Goal: Answer question/provide support

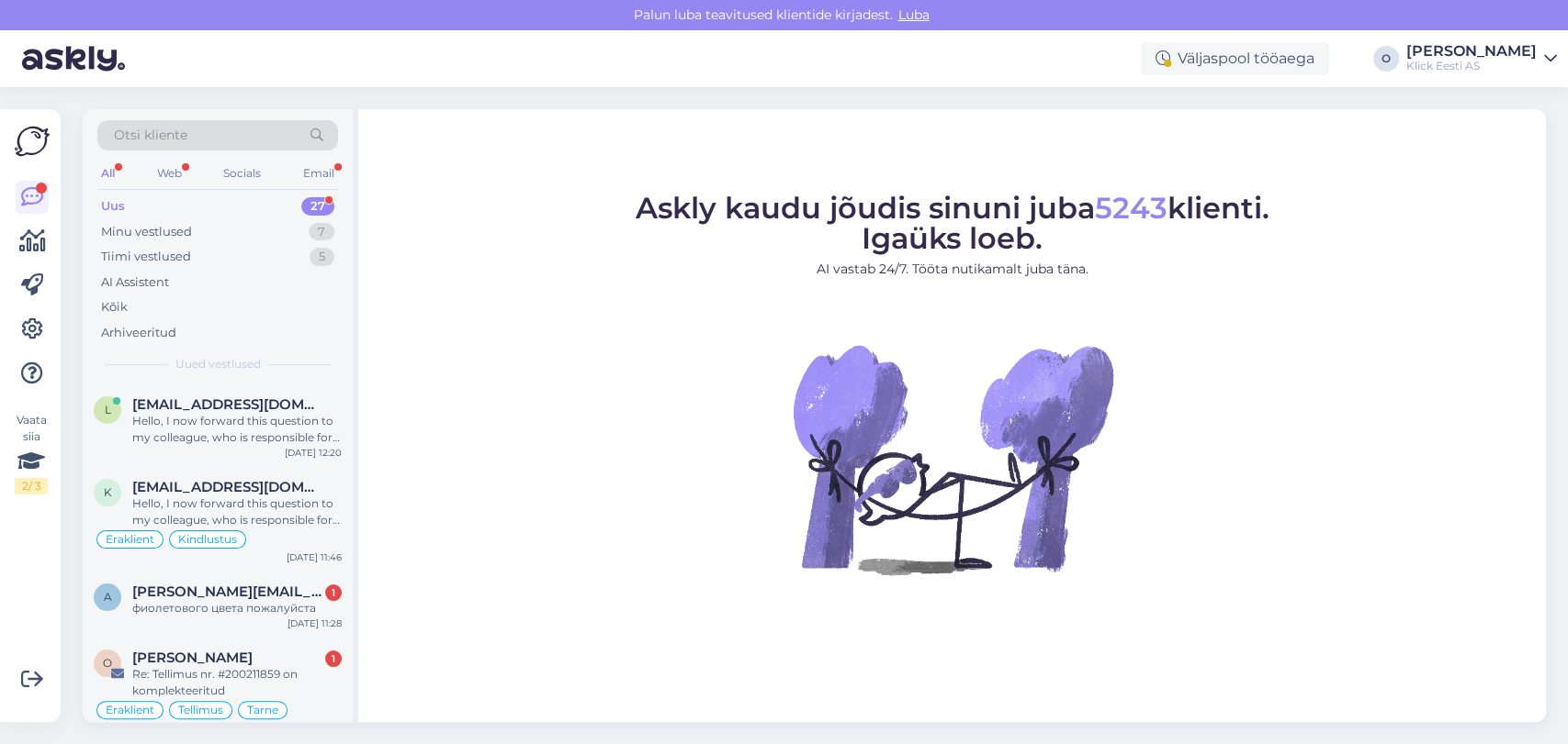
click at [223, 214] on div "Uus 27" at bounding box center [217, 207] width 241 height 26
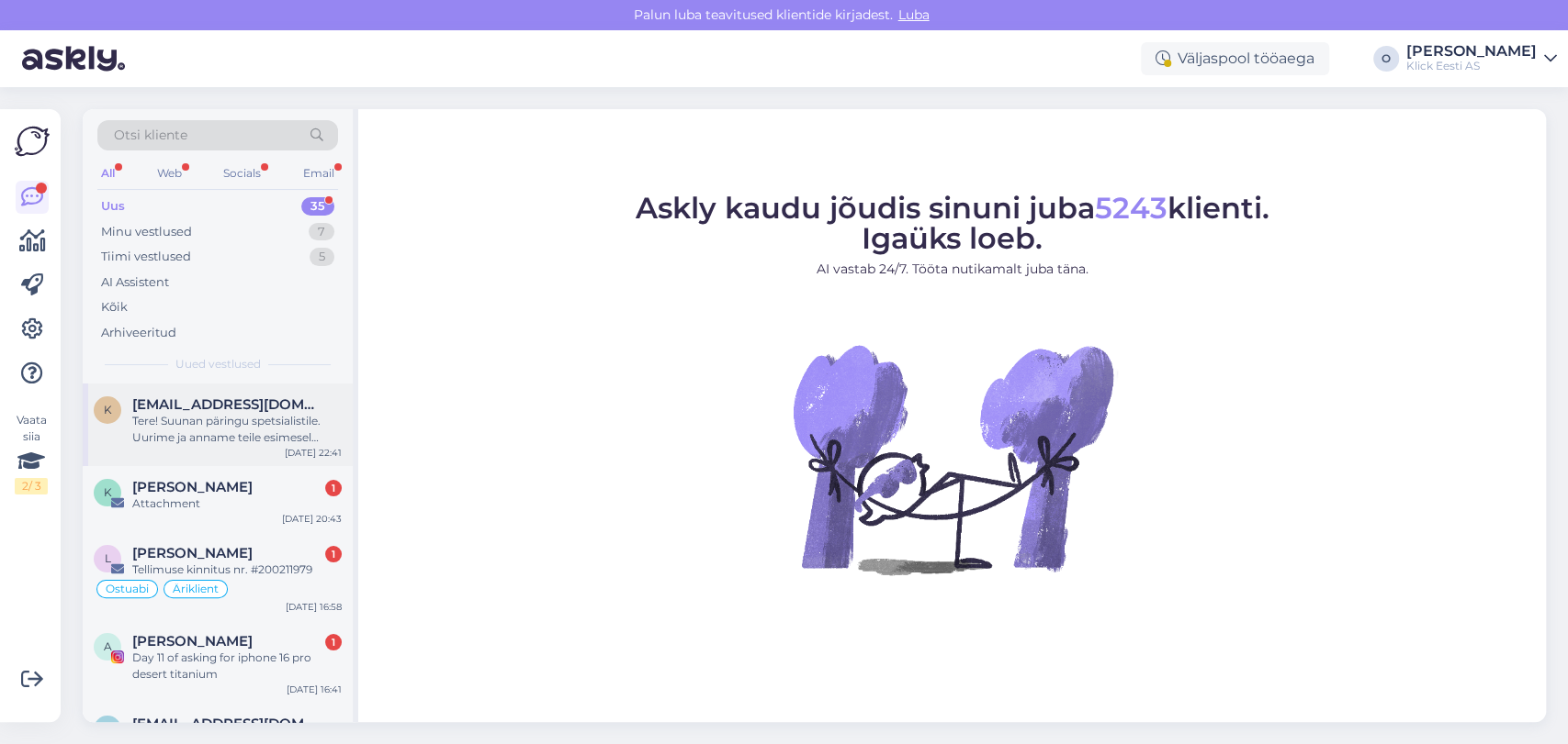
click at [197, 422] on div "Tere! Suunan päringu spetsialistile. Uurime ja anname teile esimesel võimalusel…" at bounding box center [238, 428] width 210 height 33
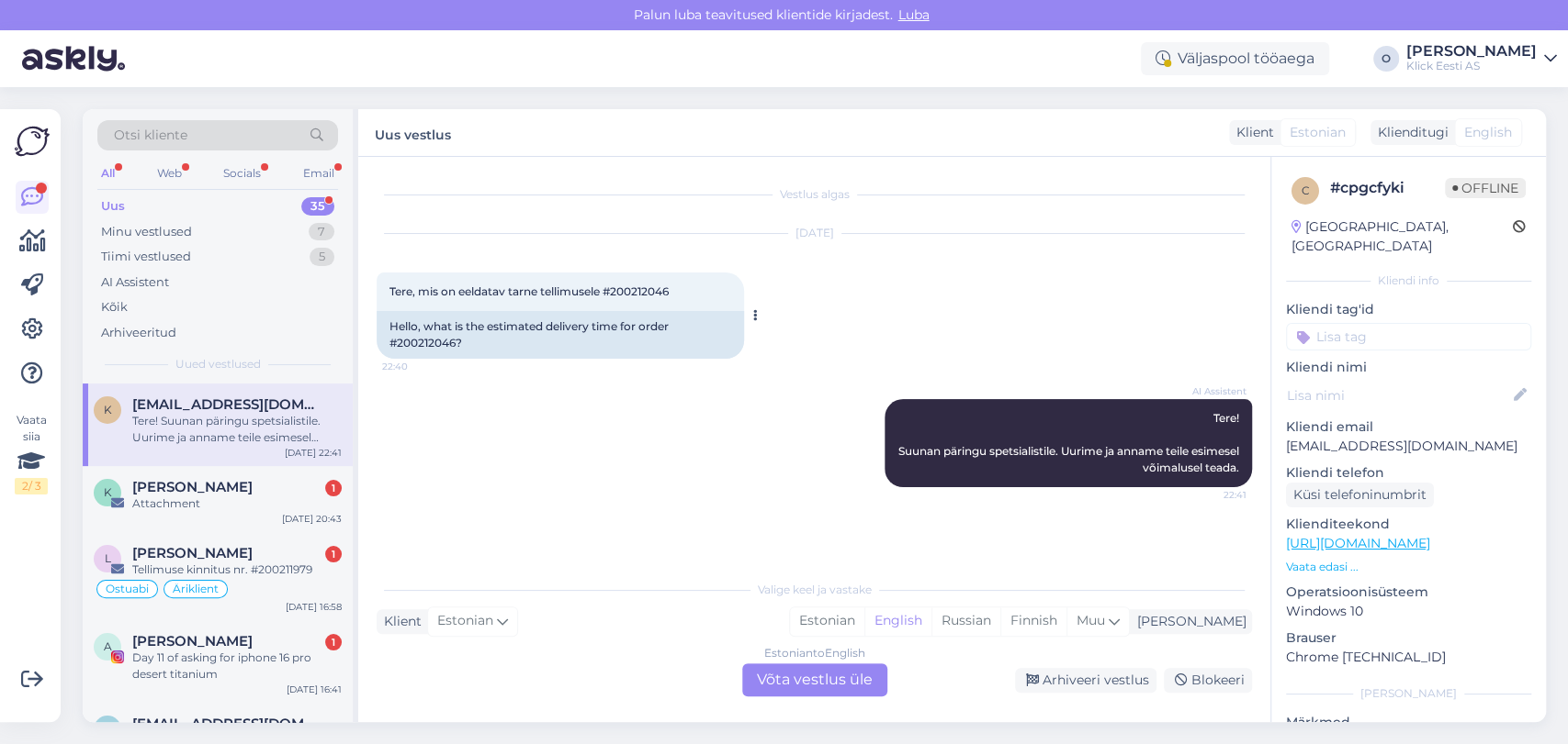
click at [654, 286] on span "Tere, mis on eeldatav tarne tellimusele #200212046" at bounding box center [529, 292] width 279 height 14
copy div "200212046 22:40"
click at [198, 487] on span "[PERSON_NAME]" at bounding box center [193, 487] width 121 height 17
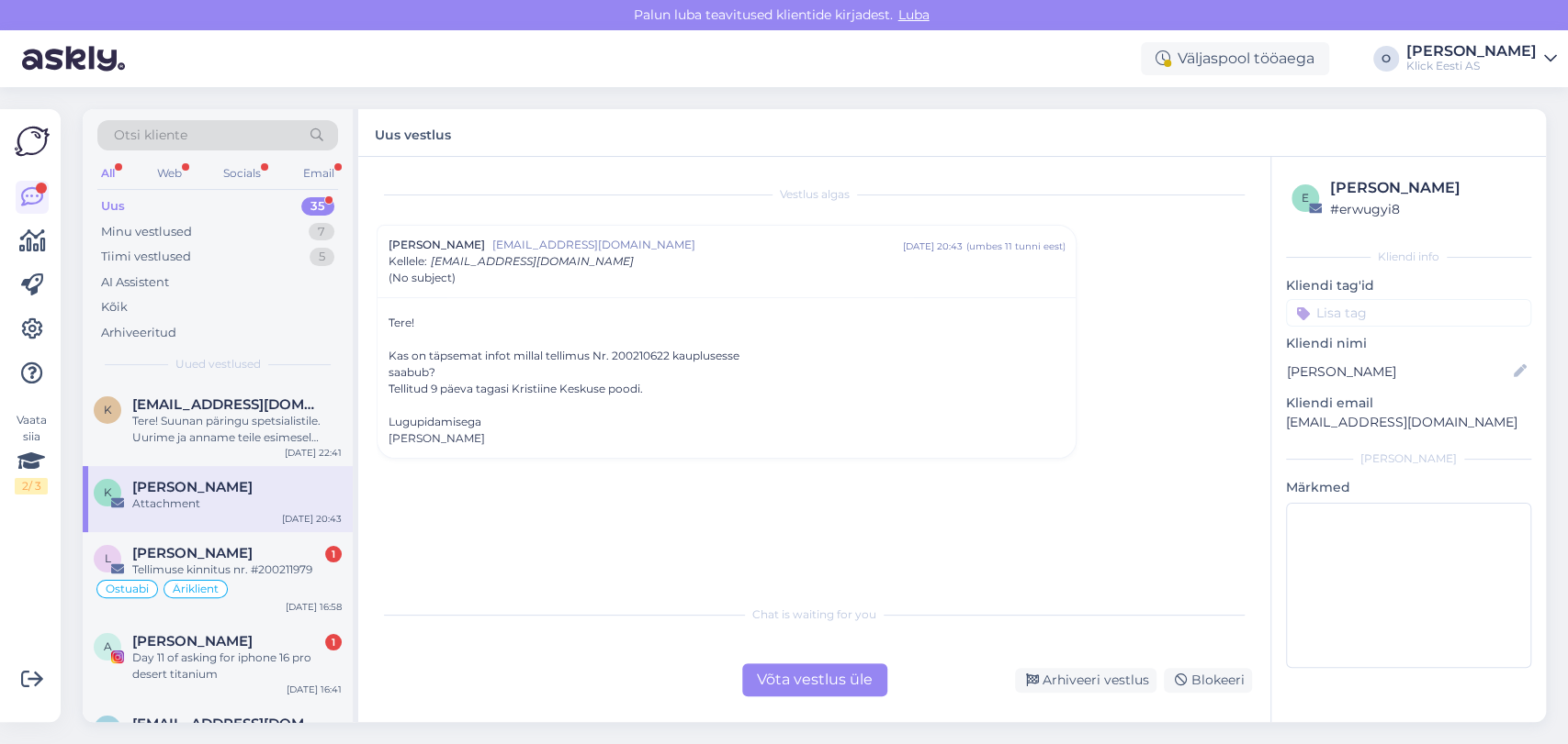
click at [629, 351] on div "Kas on täpsemat infot millal tellimus Nr. 200210622 kauplusesse" at bounding box center [726, 356] width 676 height 17
copy div "200210622"
click at [227, 542] on div "L [PERSON_NAME][STREET_ADDRESS] Tellimuse kinnitus nr. #200211979 Ostuabi Ärikl…" at bounding box center [217, 576] width 270 height 88
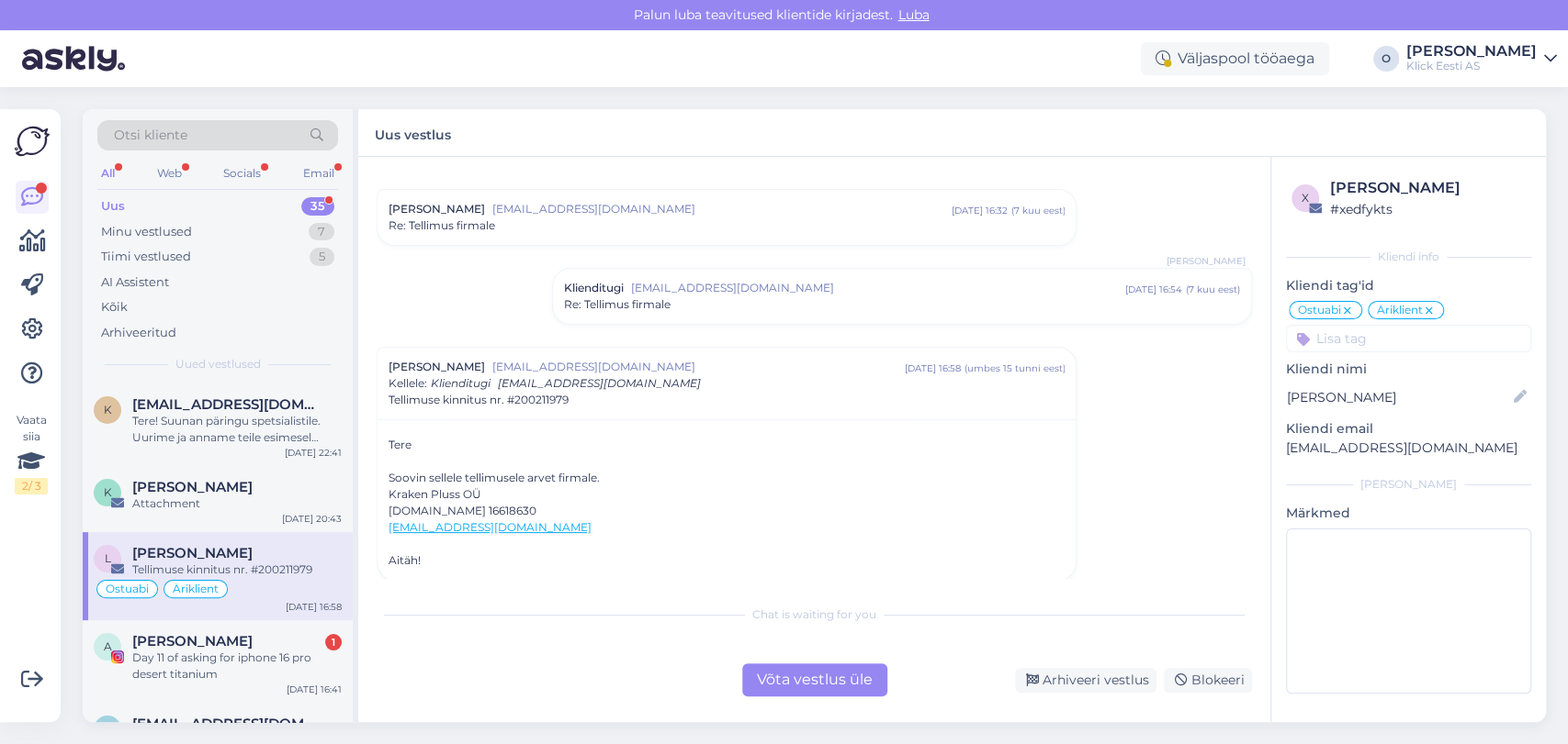
scroll to position [206, 0]
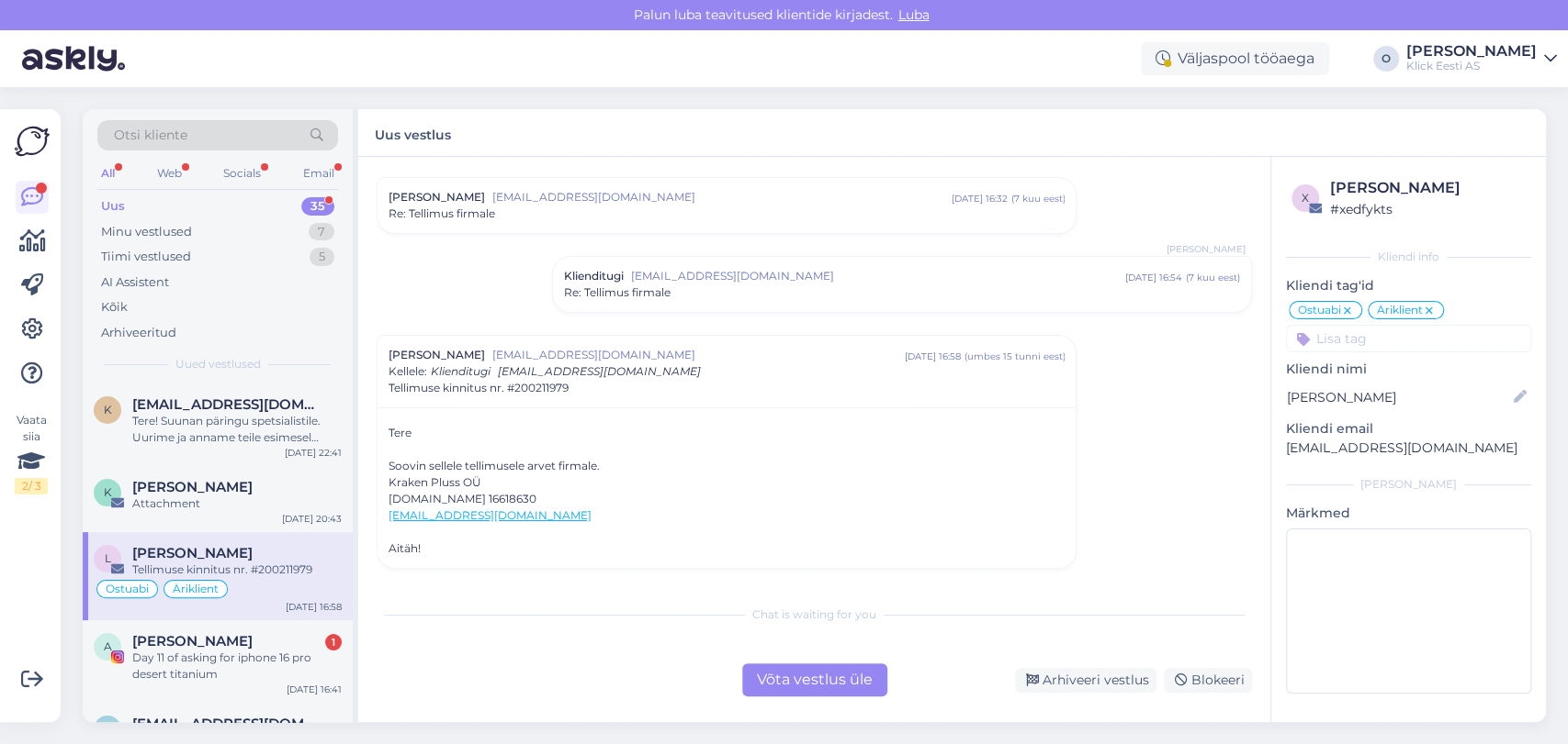
click at [456, 497] on div "[DOMAIN_NAME] 16618630" at bounding box center [726, 499] width 676 height 17
copy div "16618630"
click at [228, 647] on span "[PERSON_NAME]" at bounding box center [193, 641] width 121 height 17
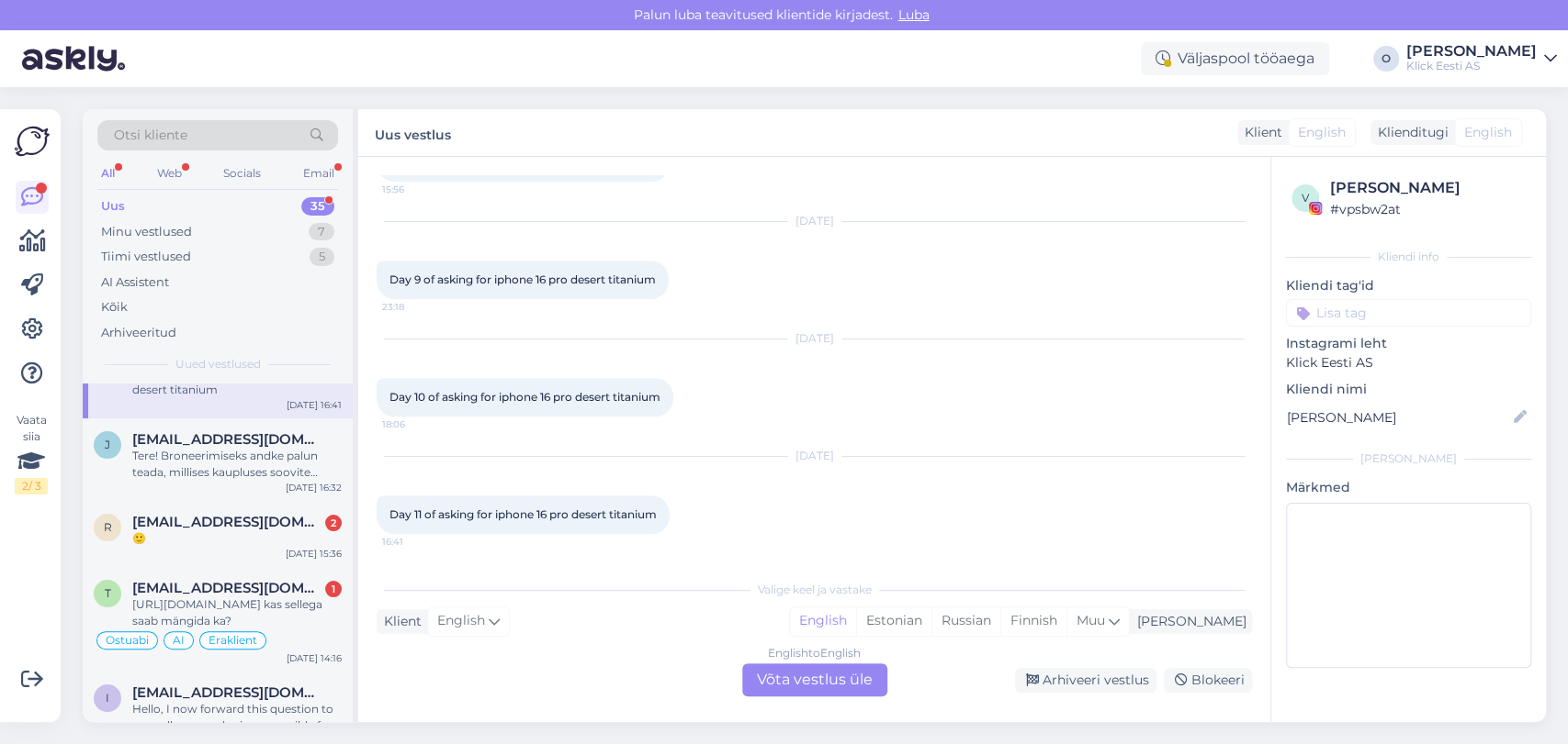
scroll to position [286, 0]
click at [214, 435] on span "[EMAIL_ADDRESS][DOMAIN_NAME]" at bounding box center [228, 438] width 191 height 17
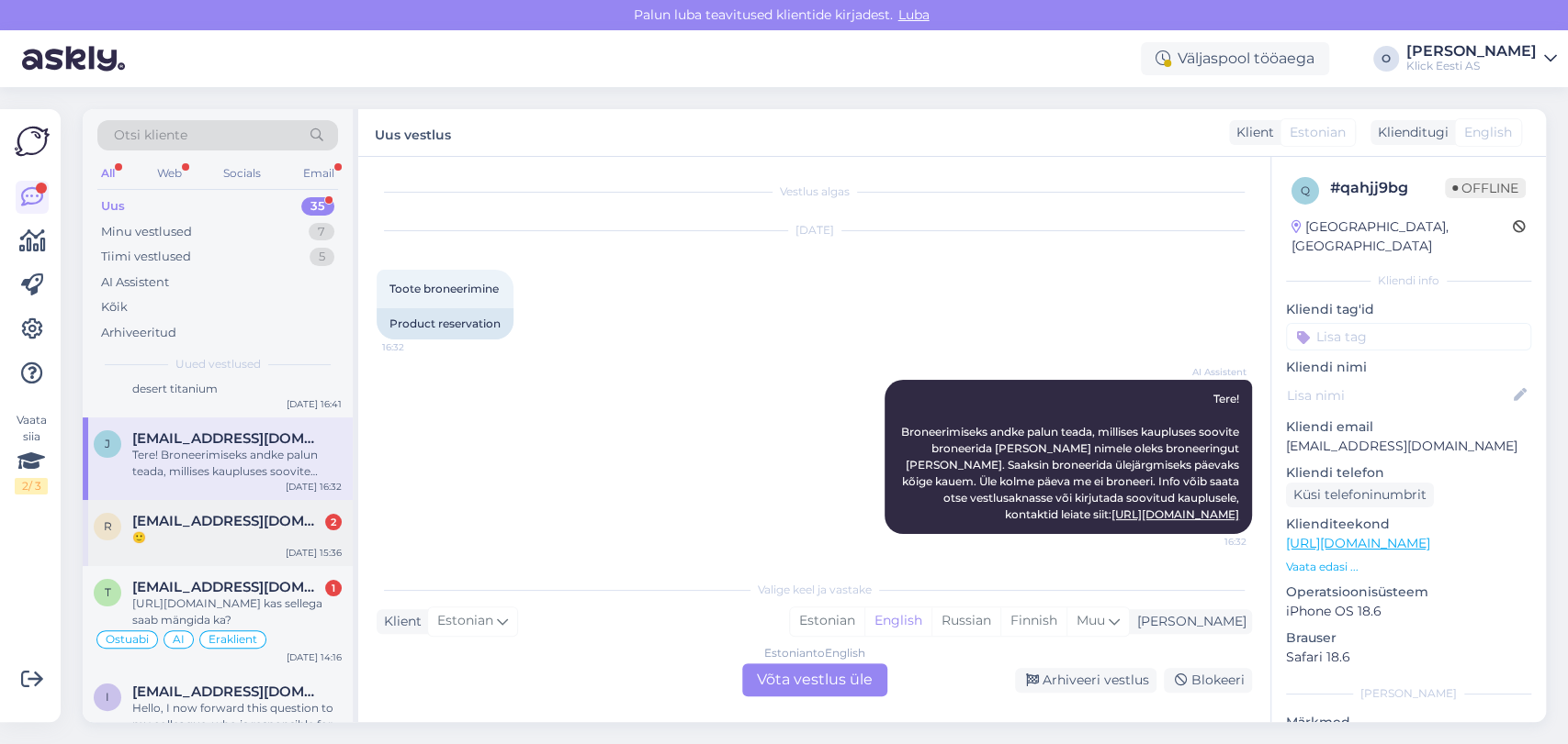
click at [213, 508] on div "r [EMAIL_ADDRESS][DOMAIN_NAME] 2 🙂 [DATE] 15:36" at bounding box center [217, 533] width 270 height 66
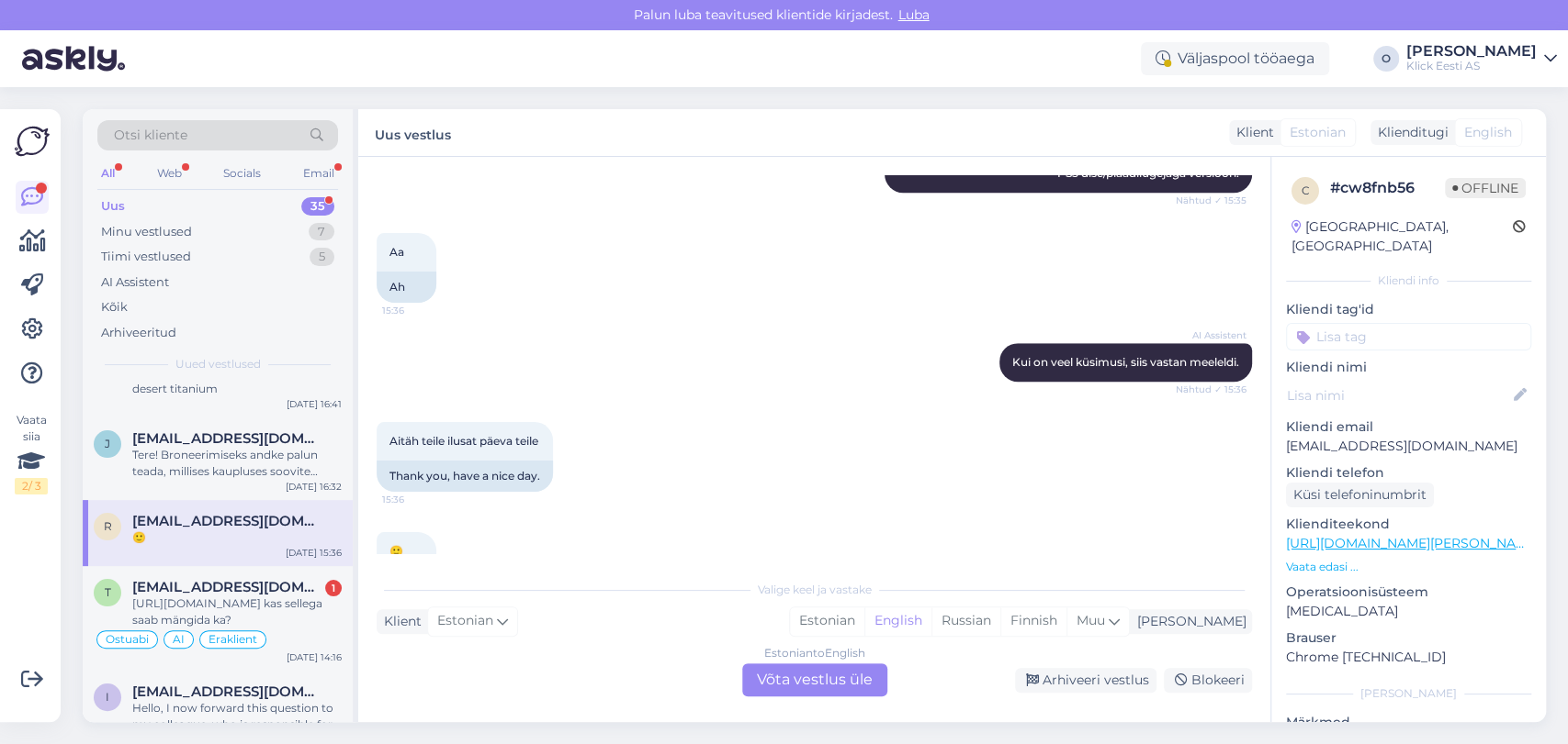
scroll to position [906, 0]
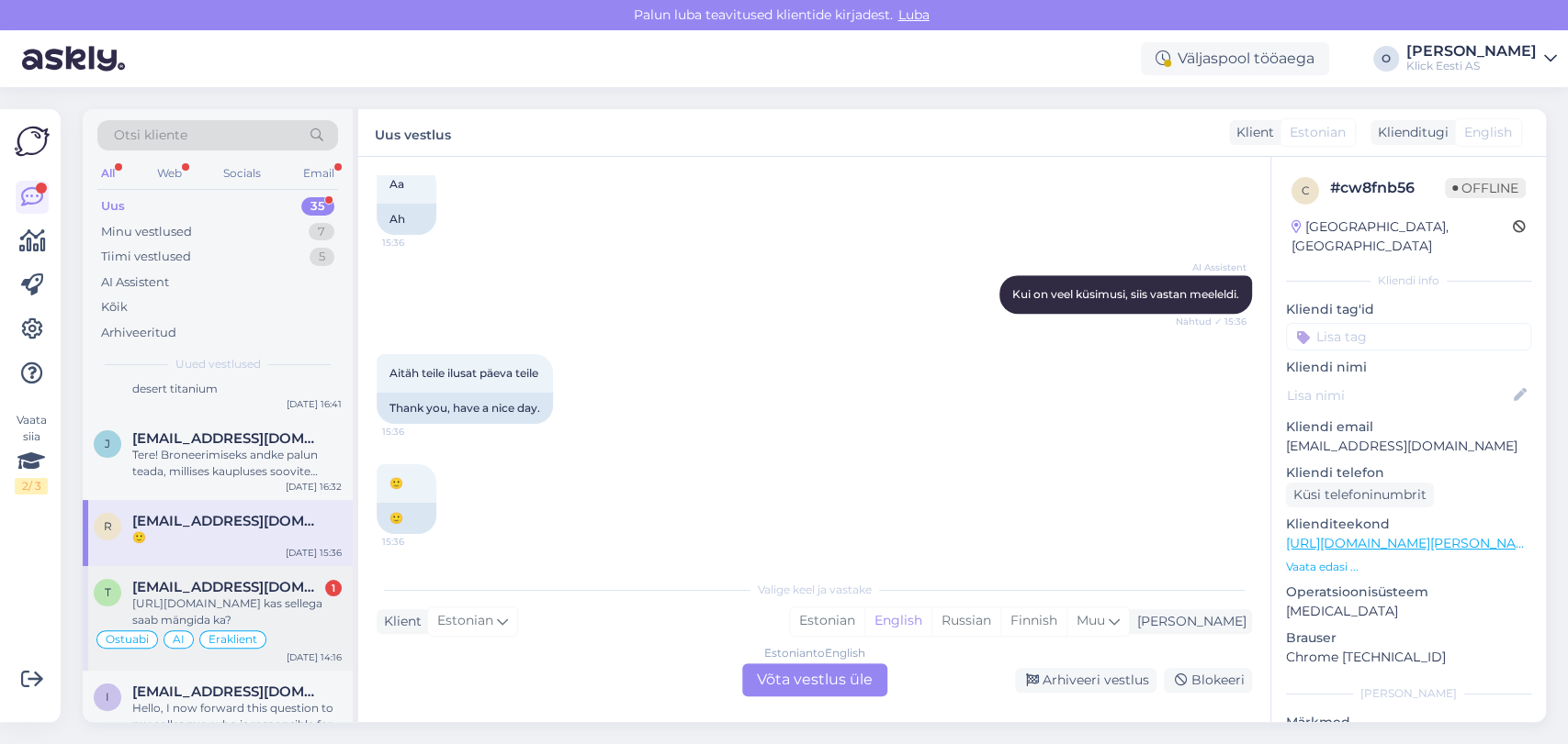
click at [188, 605] on div "[URL][DOMAIN_NAME] kas sellega saab mängida ka?" at bounding box center [238, 611] width 210 height 33
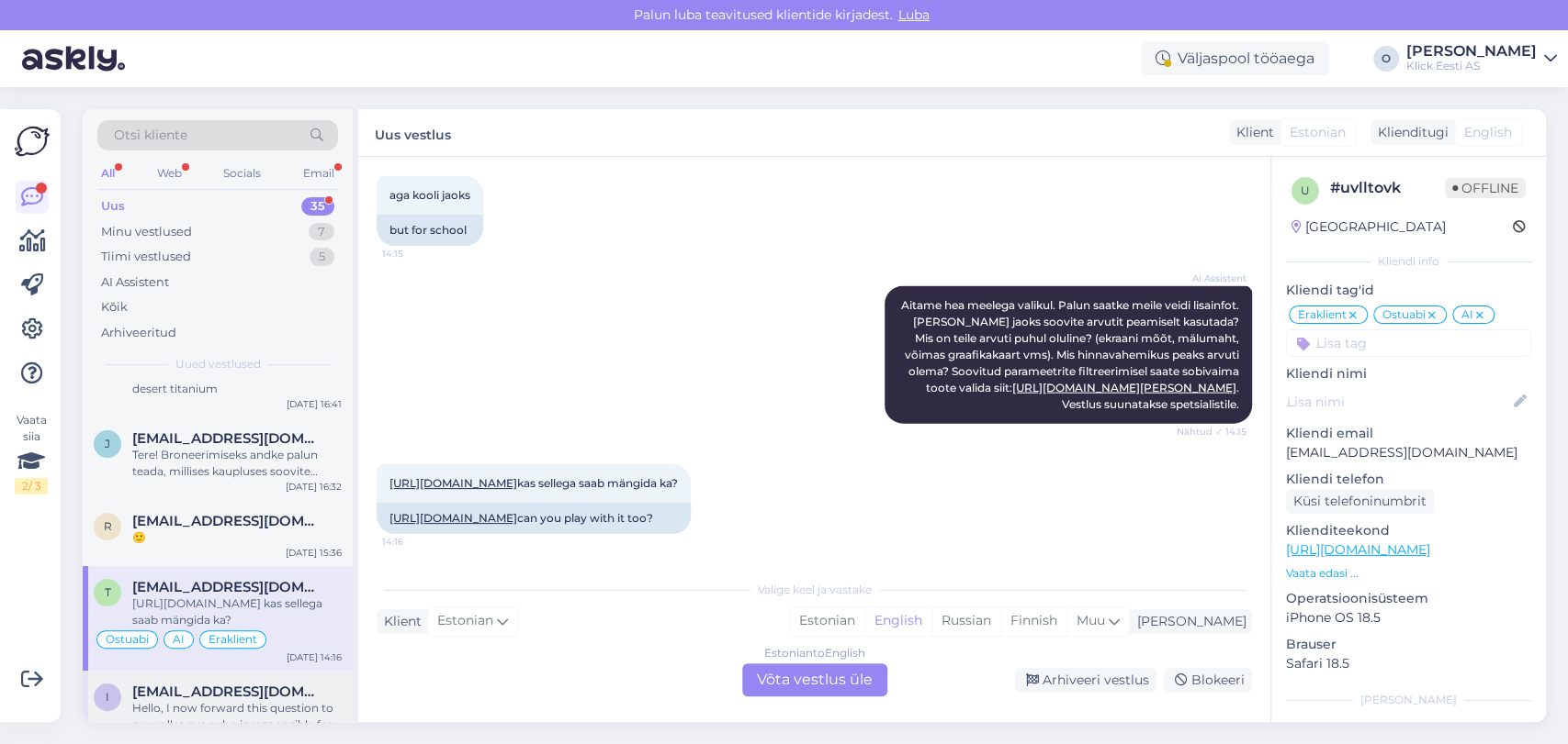
click at [191, 697] on span "[EMAIL_ADDRESS][DOMAIN_NAME]" at bounding box center [228, 692] width 191 height 17
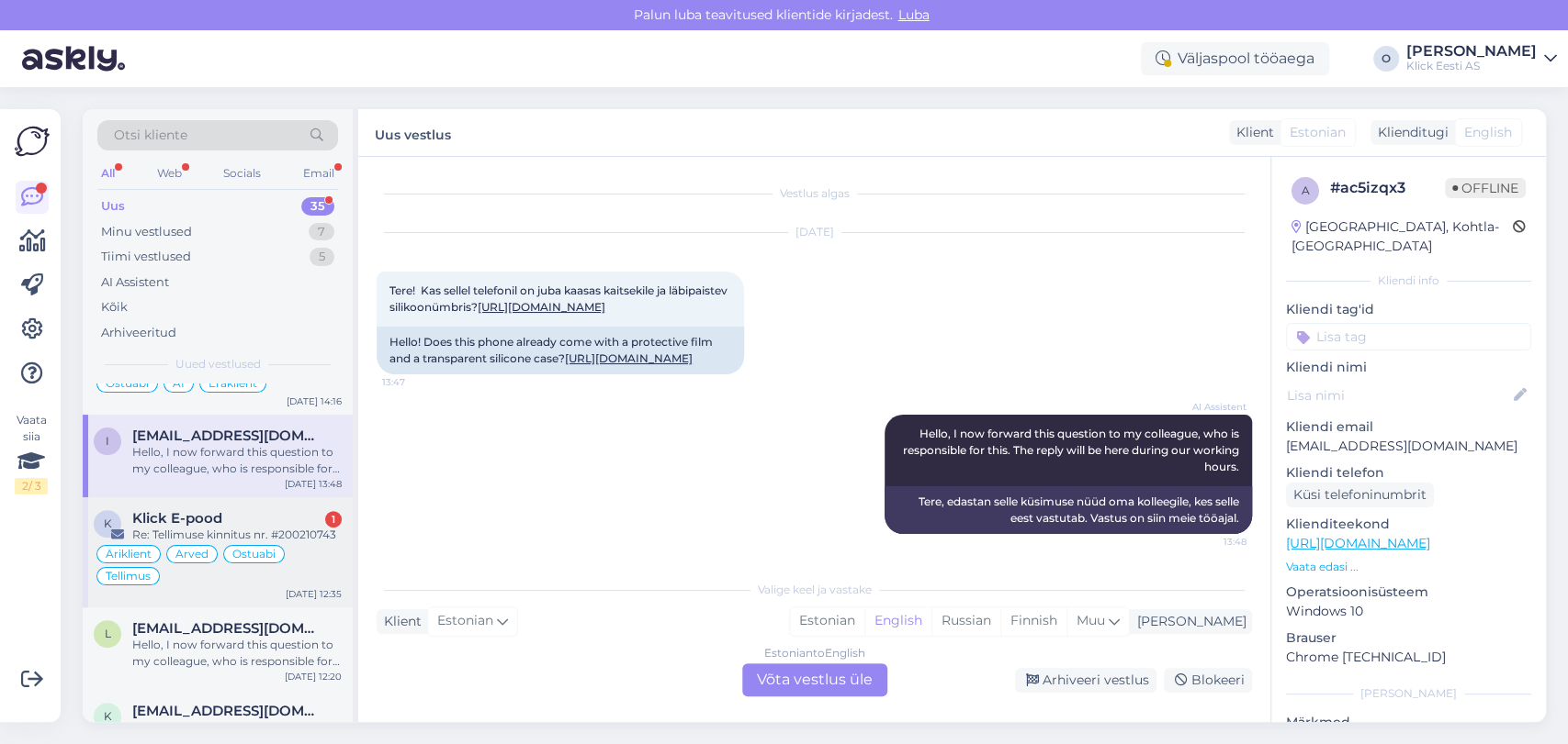
scroll to position [571, 0]
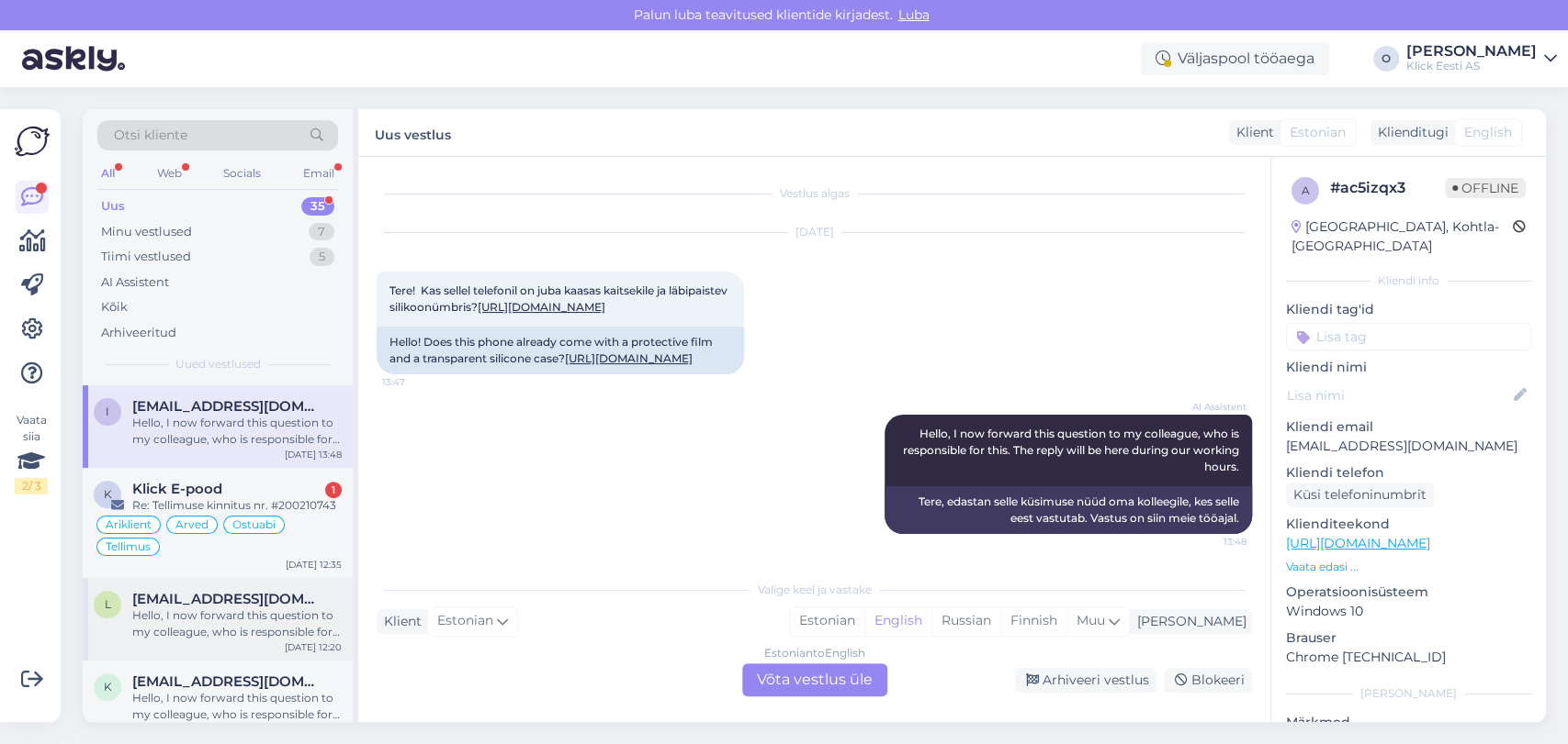
click at [231, 596] on span "[EMAIL_ADDRESS][DOMAIN_NAME]" at bounding box center [228, 599] width 191 height 17
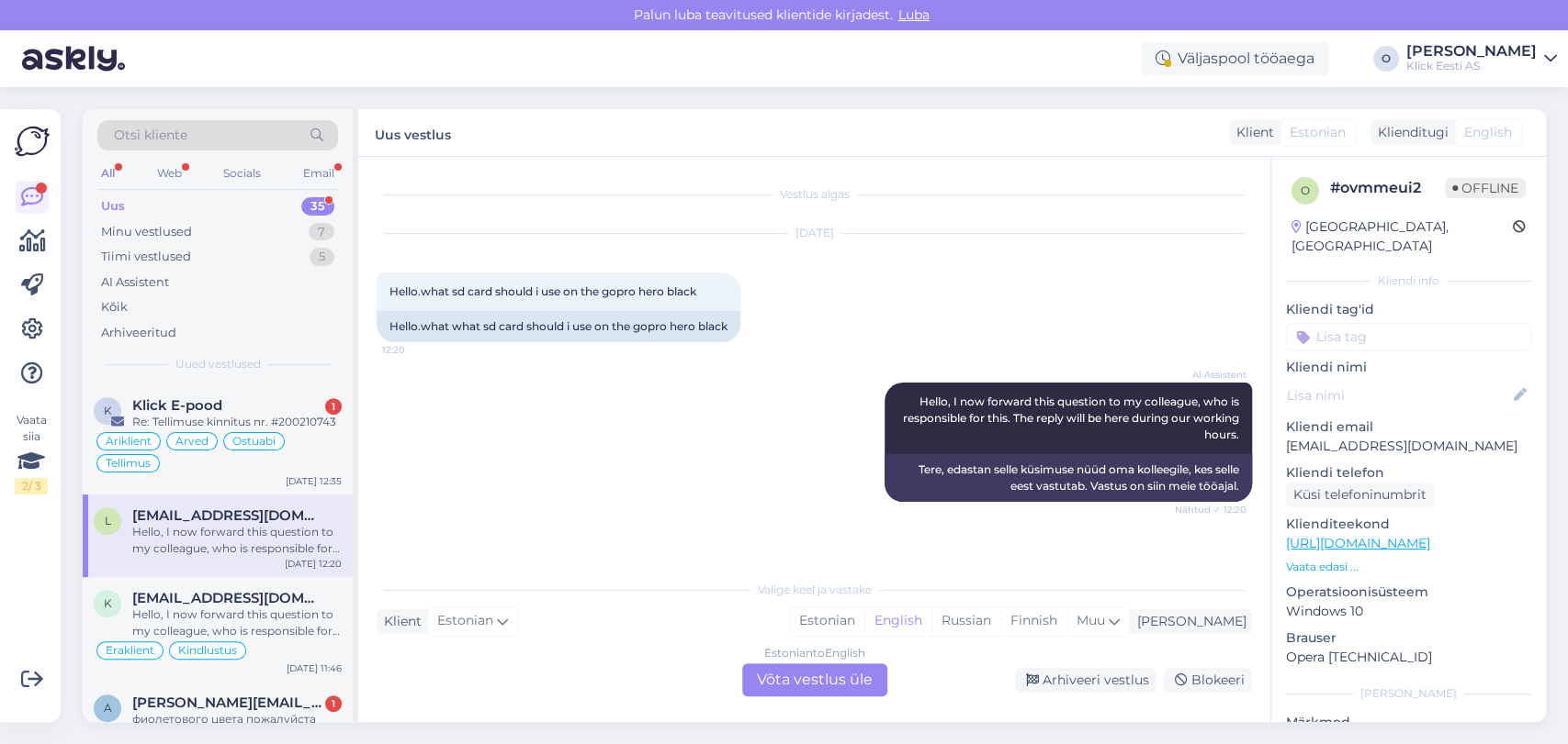
scroll to position [653, 0]
click at [244, 425] on div "Re: Tellimuse kinnitus nr. #200210743" at bounding box center [238, 423] width 210 height 17
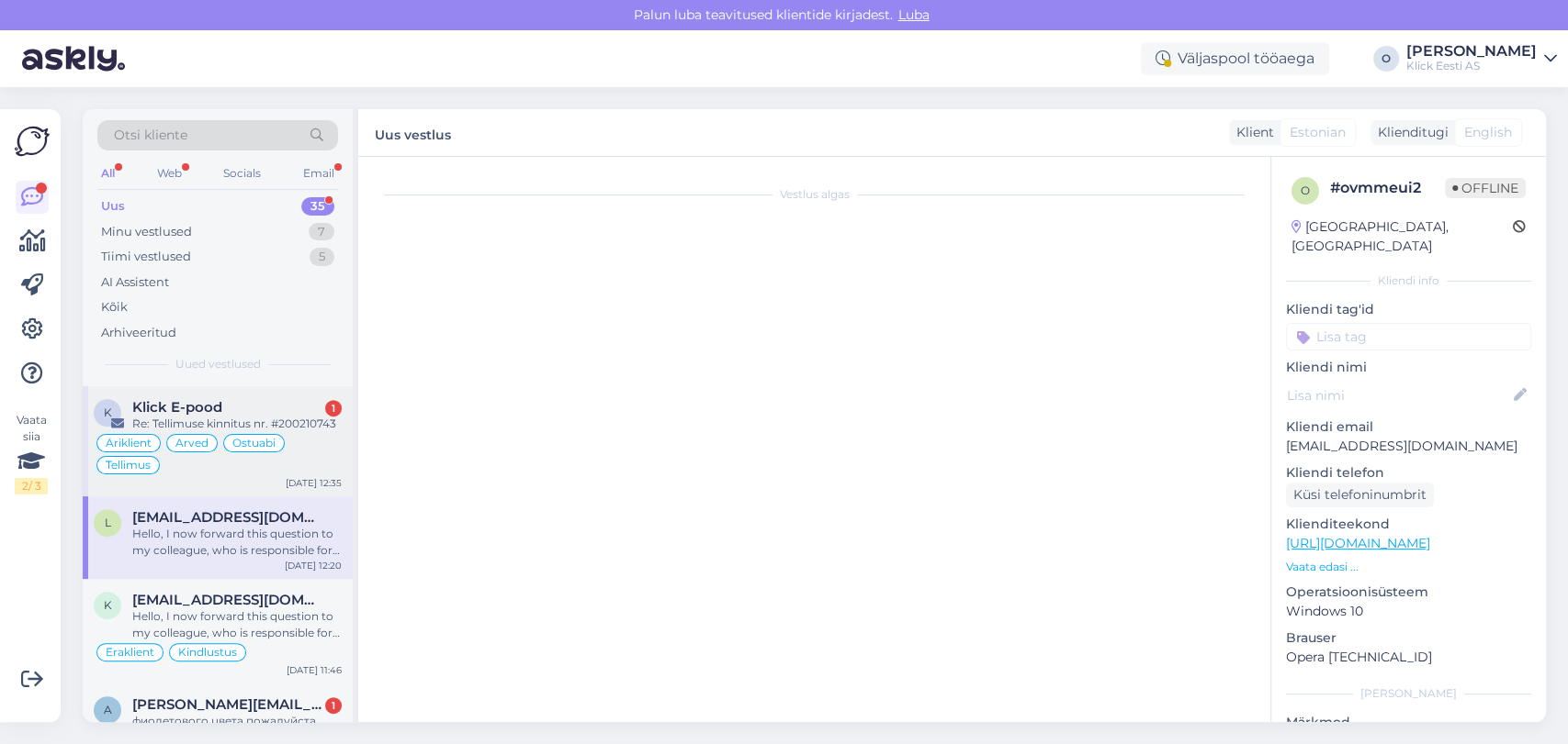
scroll to position [5060, 0]
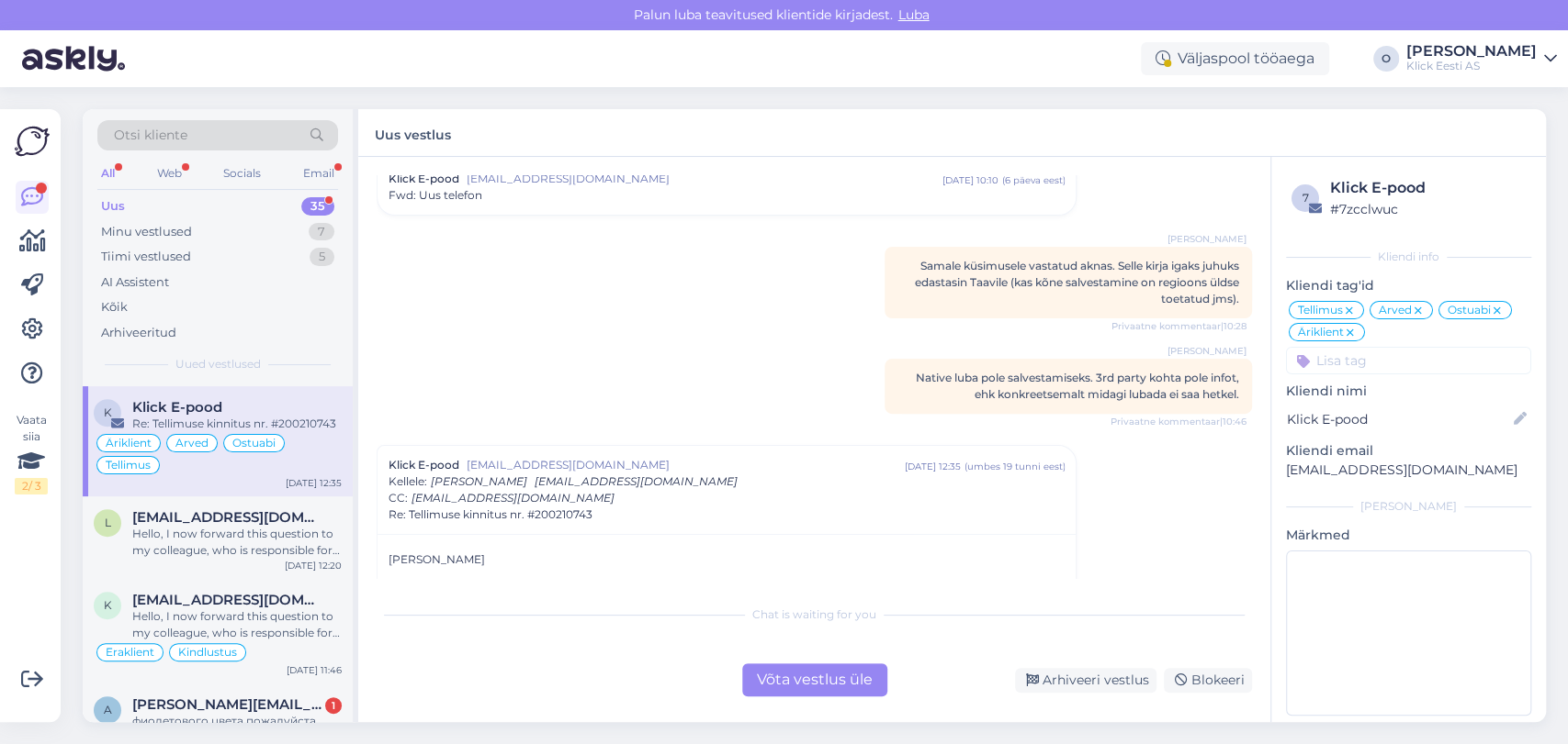
click at [1259, 581] on div "Vestlus algas Klick E-pood [EMAIL_ADDRESS][DOMAIN_NAME] [DATE] 10:31 ( 7 kuu ee…" at bounding box center [814, 439] width 912 height 565
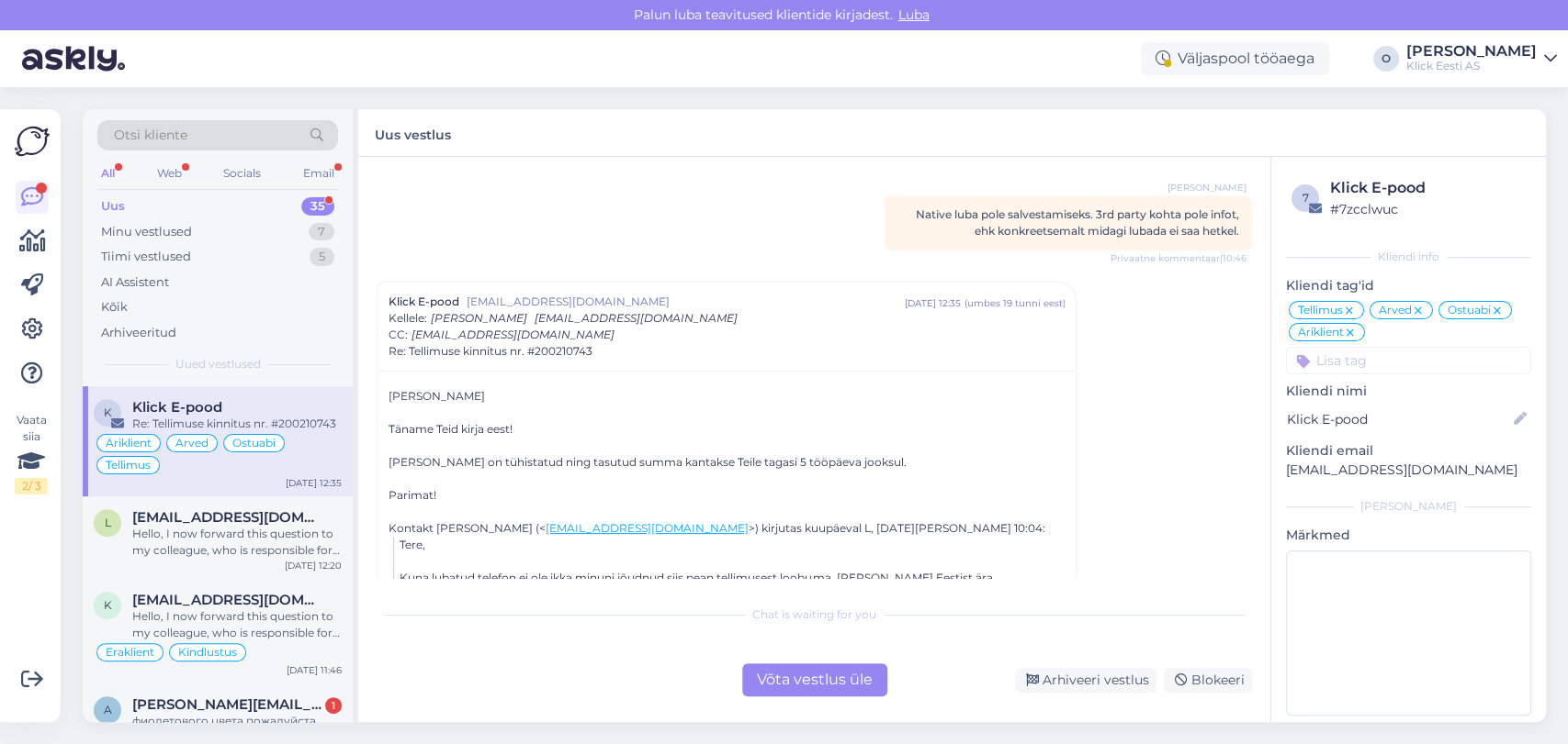
scroll to position [5264, 0]
